Goal: Transaction & Acquisition: Purchase product/service

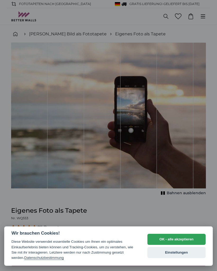
click at [185, 239] on button "OK - alle akzeptieren" at bounding box center [176, 239] width 58 height 11
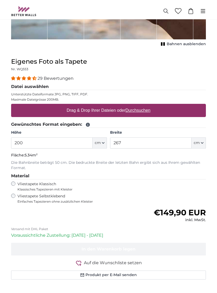
scroll to position [146, 0]
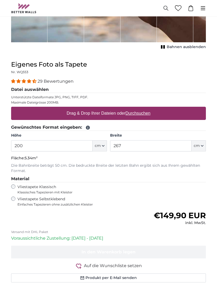
click at [203, 144] on button "cm" at bounding box center [198, 145] width 14 height 11
click at [202, 145] on icon "button" at bounding box center [202, 146] width 3 height 3
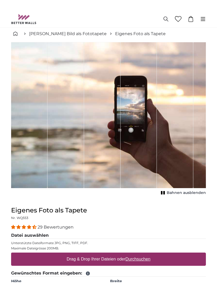
scroll to position [0, 0]
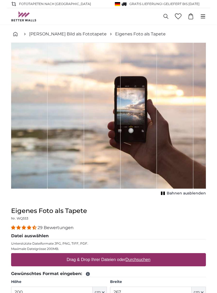
click at [114, 262] on label "Drag & Drop Ihrer Dateien oder Durchsuchen" at bounding box center [108, 259] width 88 height 11
click at [114, 255] on input "Drag & Drop Ihrer Dateien oder Durchsuchen" at bounding box center [108, 254] width 195 height 2
type input "**********"
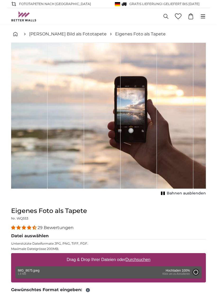
type input "266"
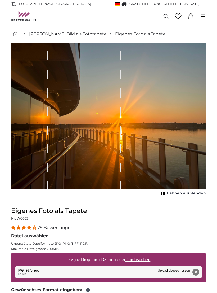
click at [202, 181] on div "1 of 1" at bounding box center [108, 116] width 195 height 146
click at [201, 193] on span "Bahnen ausblenden" at bounding box center [185, 193] width 39 height 5
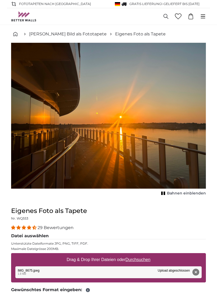
click at [195, 193] on span "Bahnen einblenden" at bounding box center [186, 193] width 39 height 5
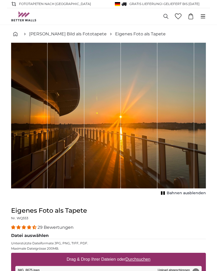
click at [177, 16] on icon at bounding box center [178, 16] width 7 height 6
